Goal: Information Seeking & Learning: Compare options

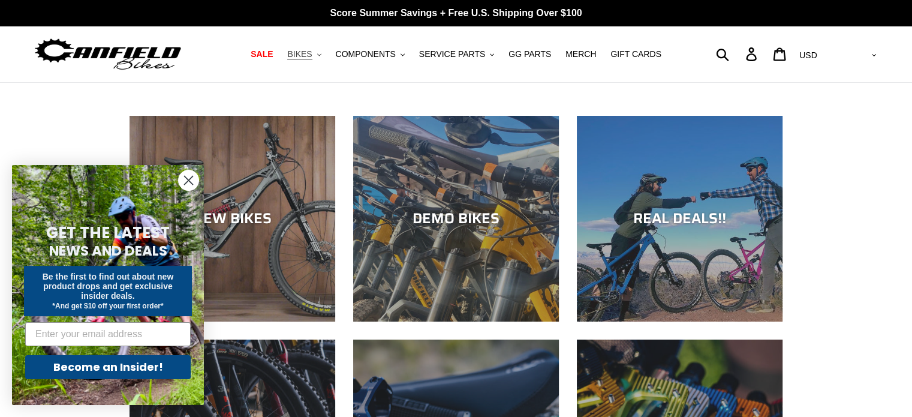
click at [312, 50] on span "BIKES" at bounding box center [299, 54] width 25 height 10
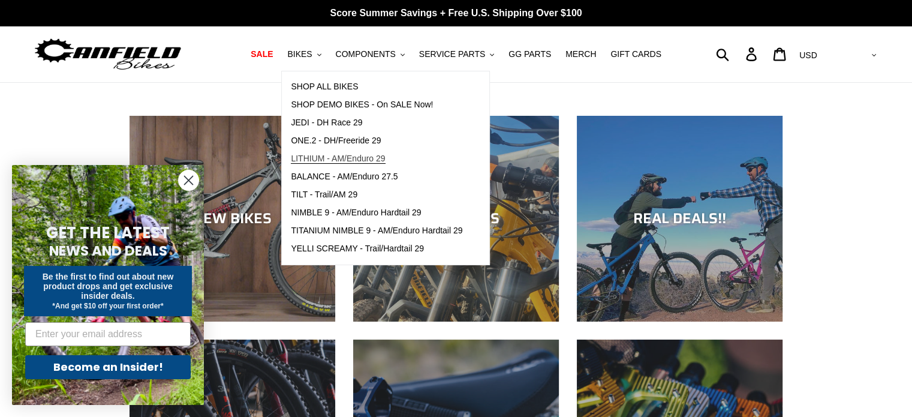
click at [347, 154] on span "LITHIUM - AM/Enduro 29" at bounding box center [338, 159] width 94 height 10
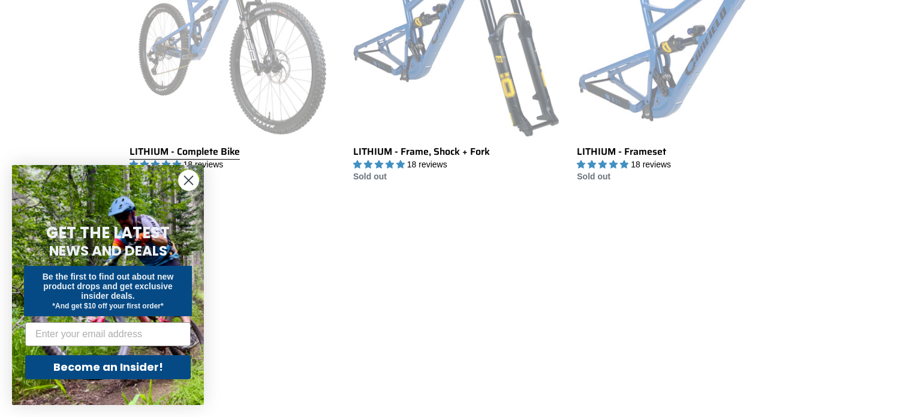
scroll to position [720, 0]
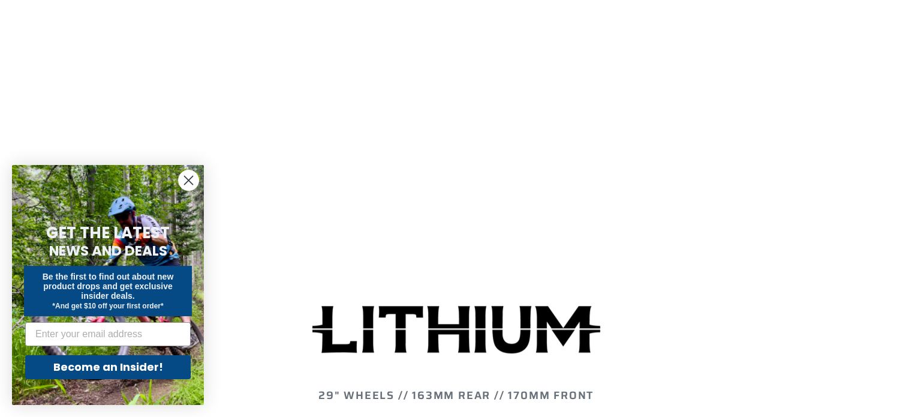
click at [189, 175] on circle "Close dialog" at bounding box center [189, 180] width 20 height 20
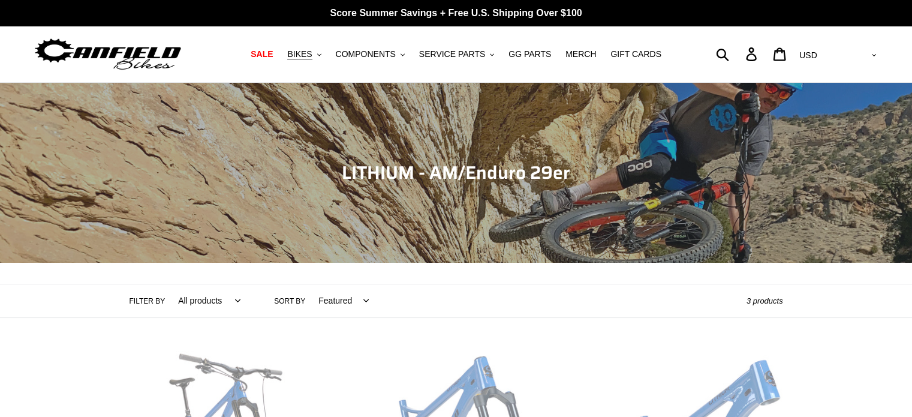
scroll to position [0, 0]
click at [327, 52] on button "BIKES .cls-1{fill:#231f20}" at bounding box center [304, 54] width 46 height 16
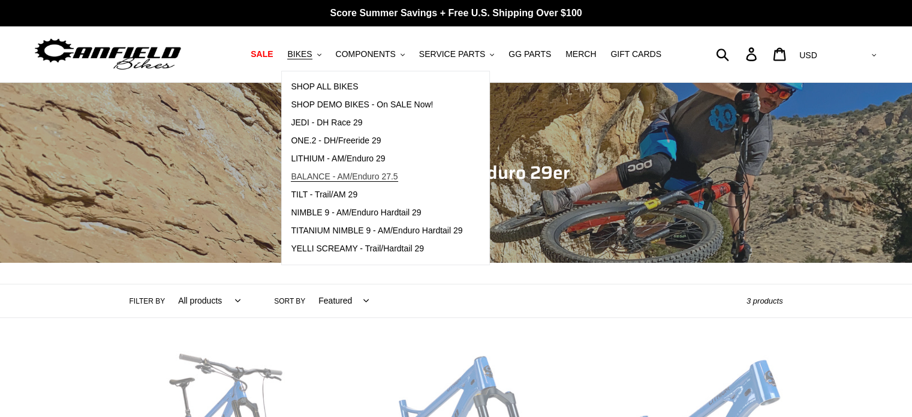
click at [343, 177] on span "BALANCE - AM/Enduro 27.5" at bounding box center [344, 176] width 107 height 10
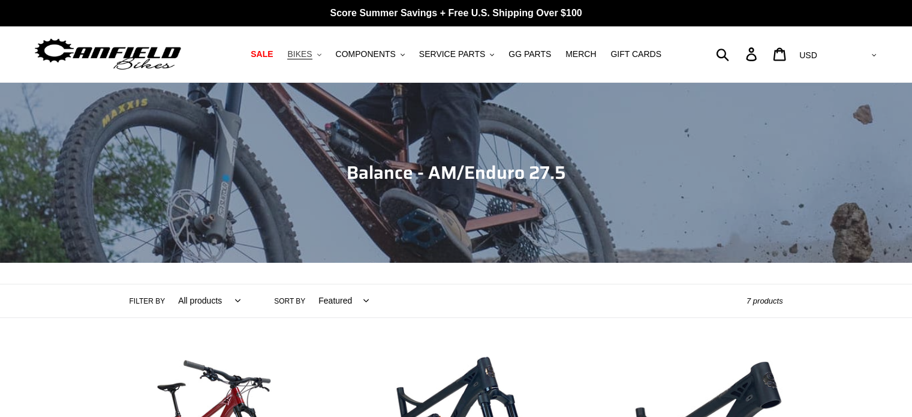
click at [312, 53] on span "BIKES" at bounding box center [299, 54] width 25 height 10
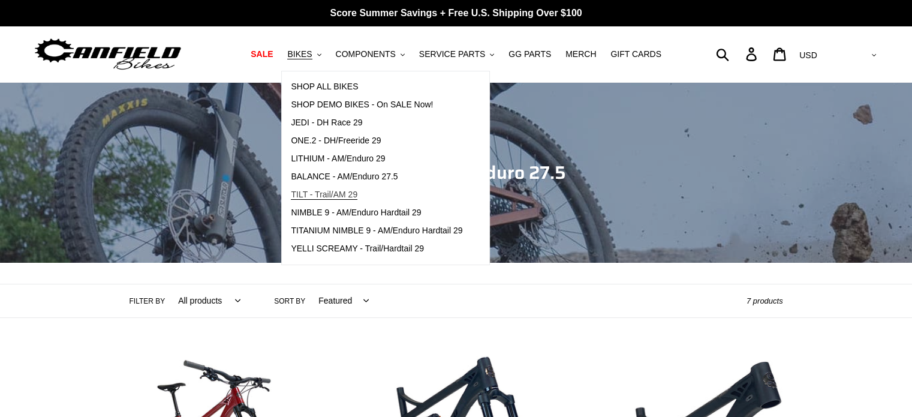
click at [357, 191] on span "TILT - Trail/AM 29" at bounding box center [324, 194] width 67 height 10
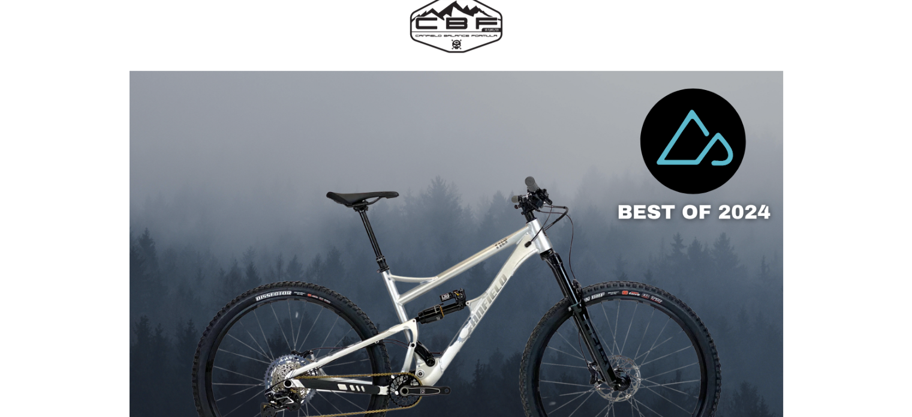
scroll to position [660, 0]
